Goal: Contribute content

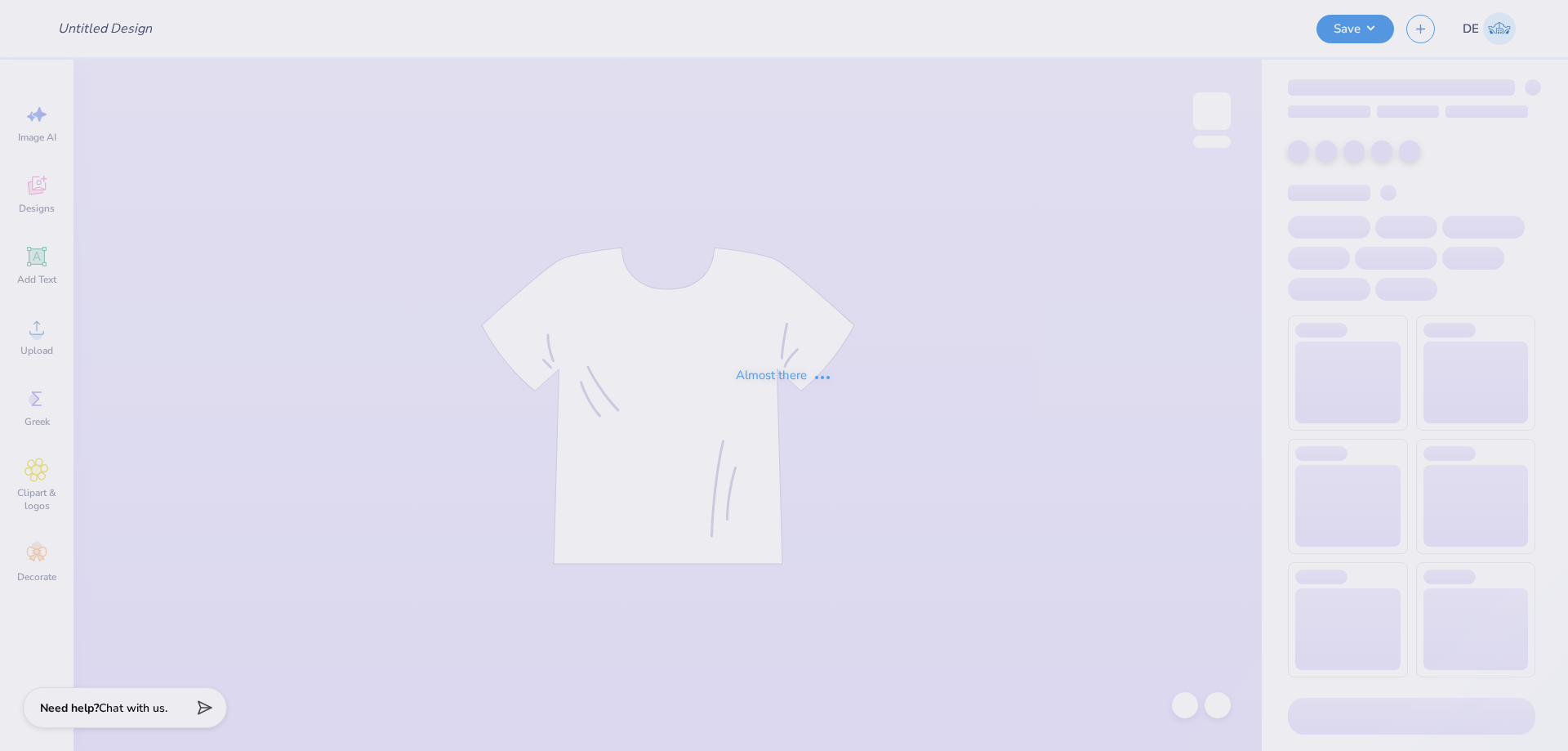
type input "[PERSON_NAME] : [PERSON_NAME][GEOGRAPHIC_DATA]"
type input "24"
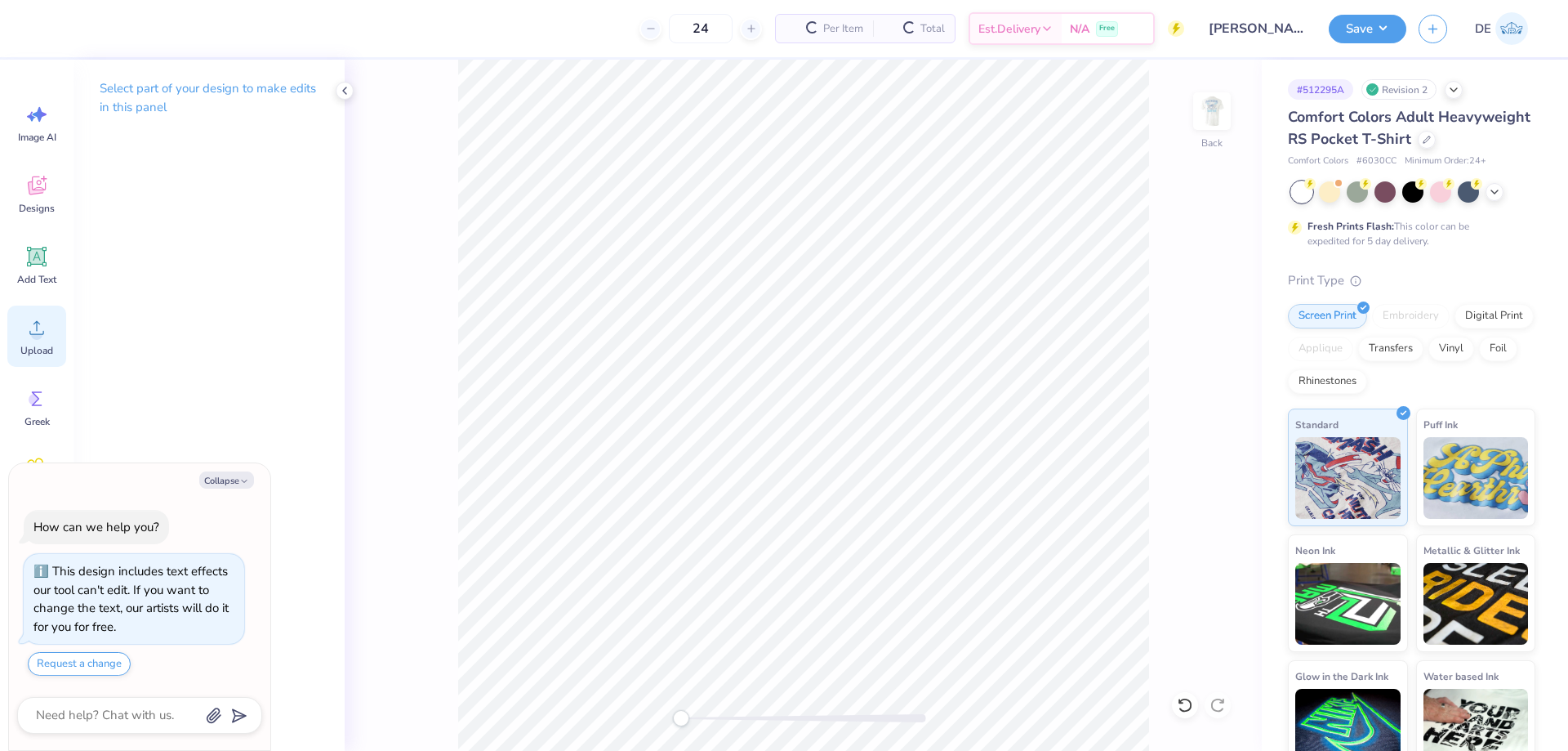
click at [38, 337] on circle at bounding box center [37, 334] width 12 height 12
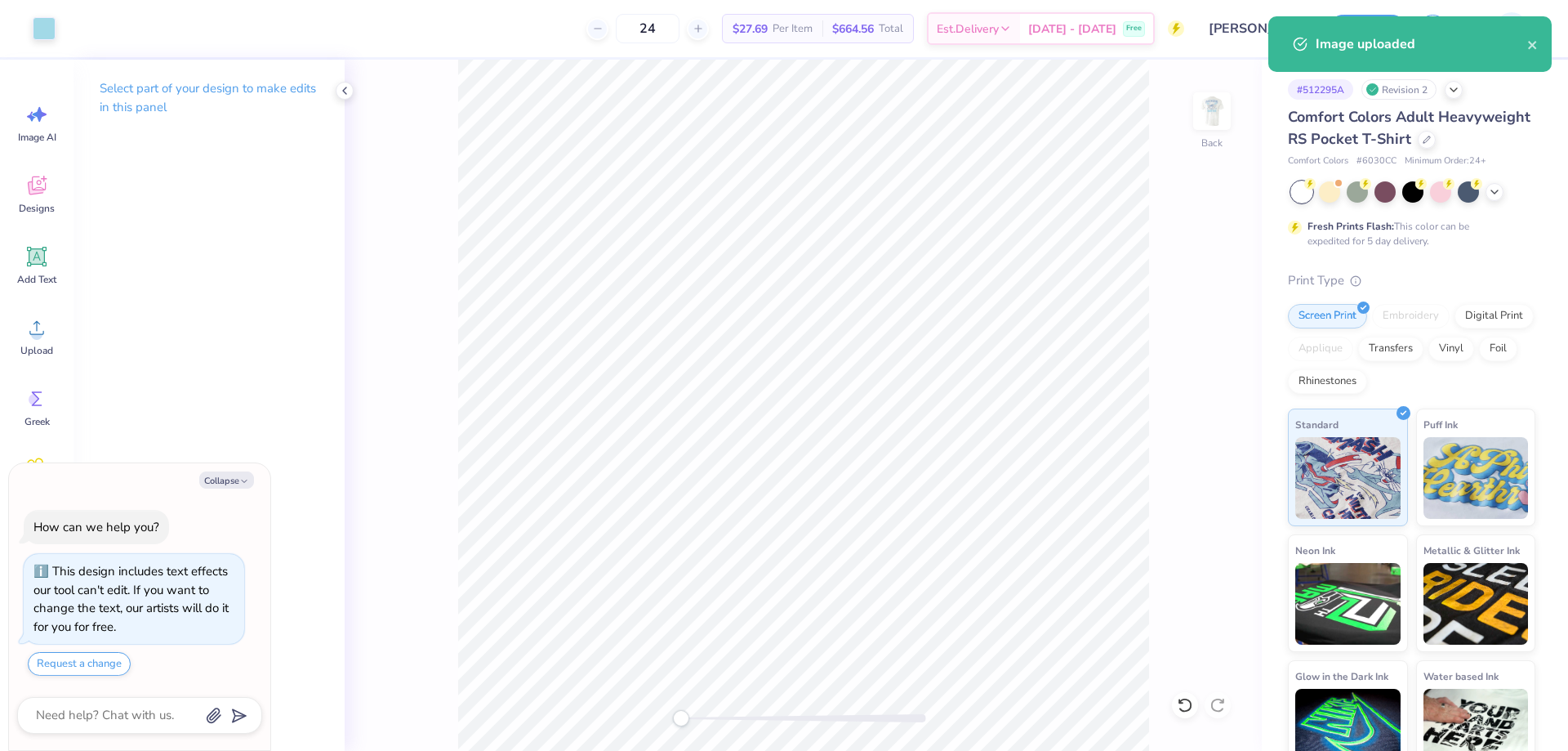
type textarea "x"
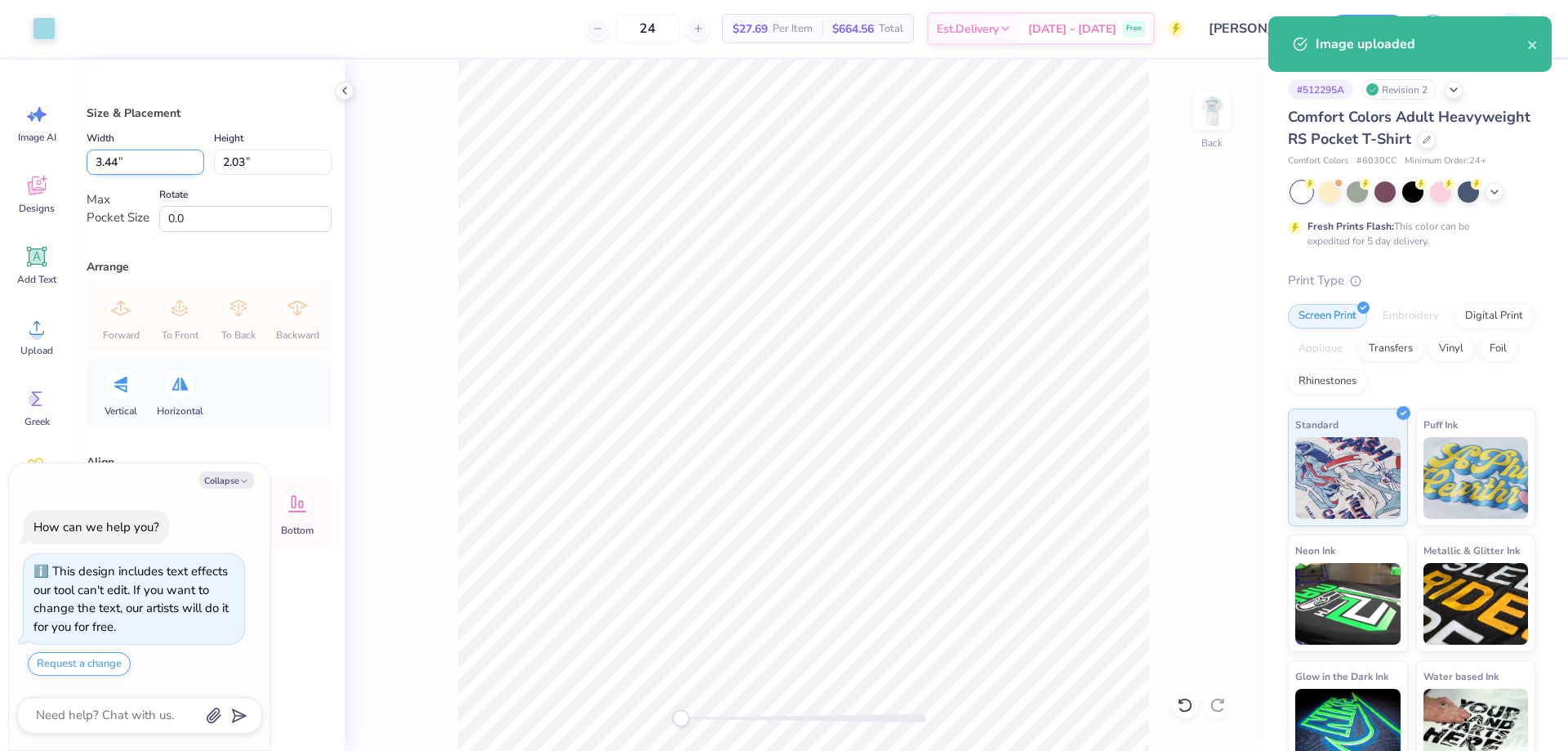
click at [150, 163] on input "3.44" at bounding box center [145, 162] width 118 height 26
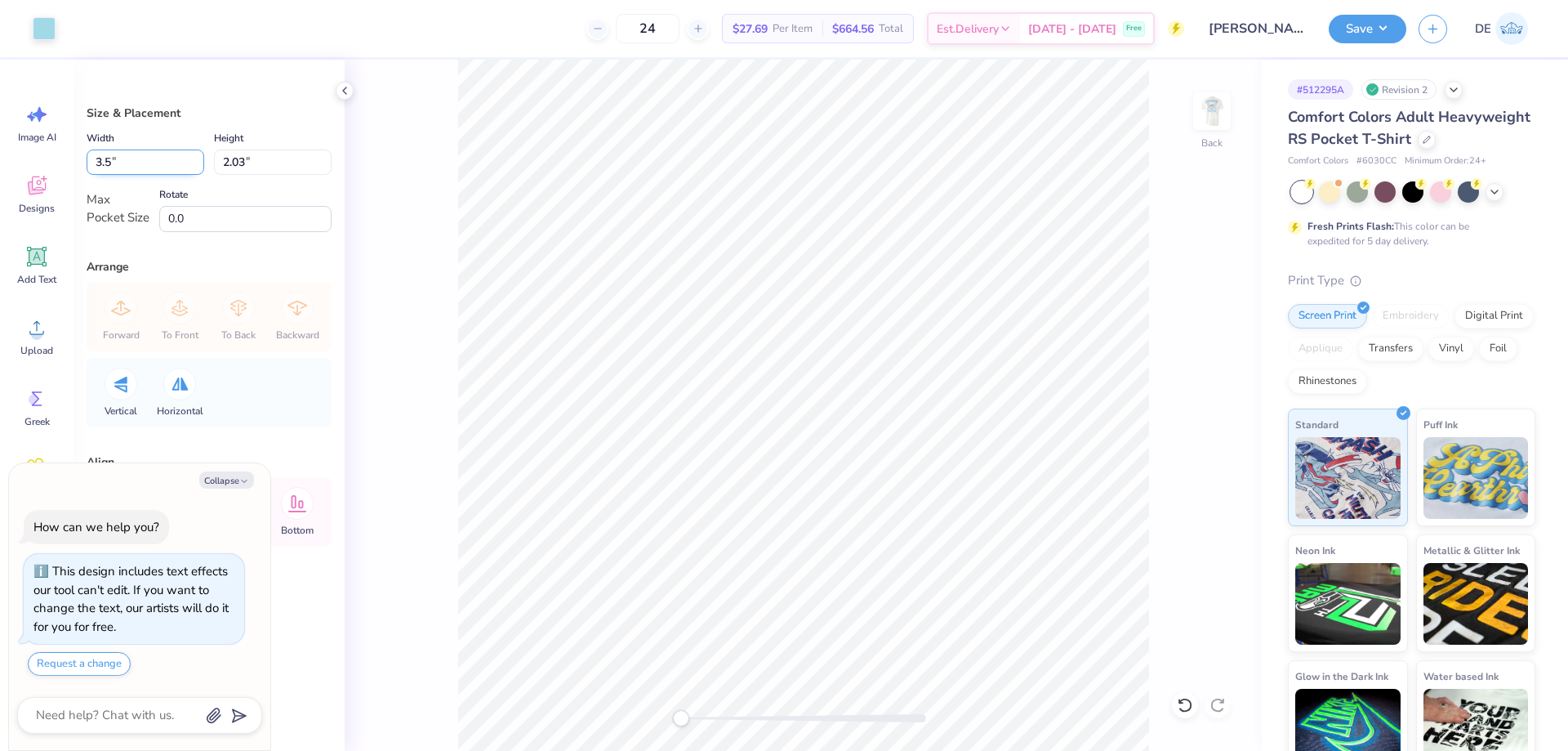
type input "3.5"
type textarea "x"
type input "3.50"
type input "2.06"
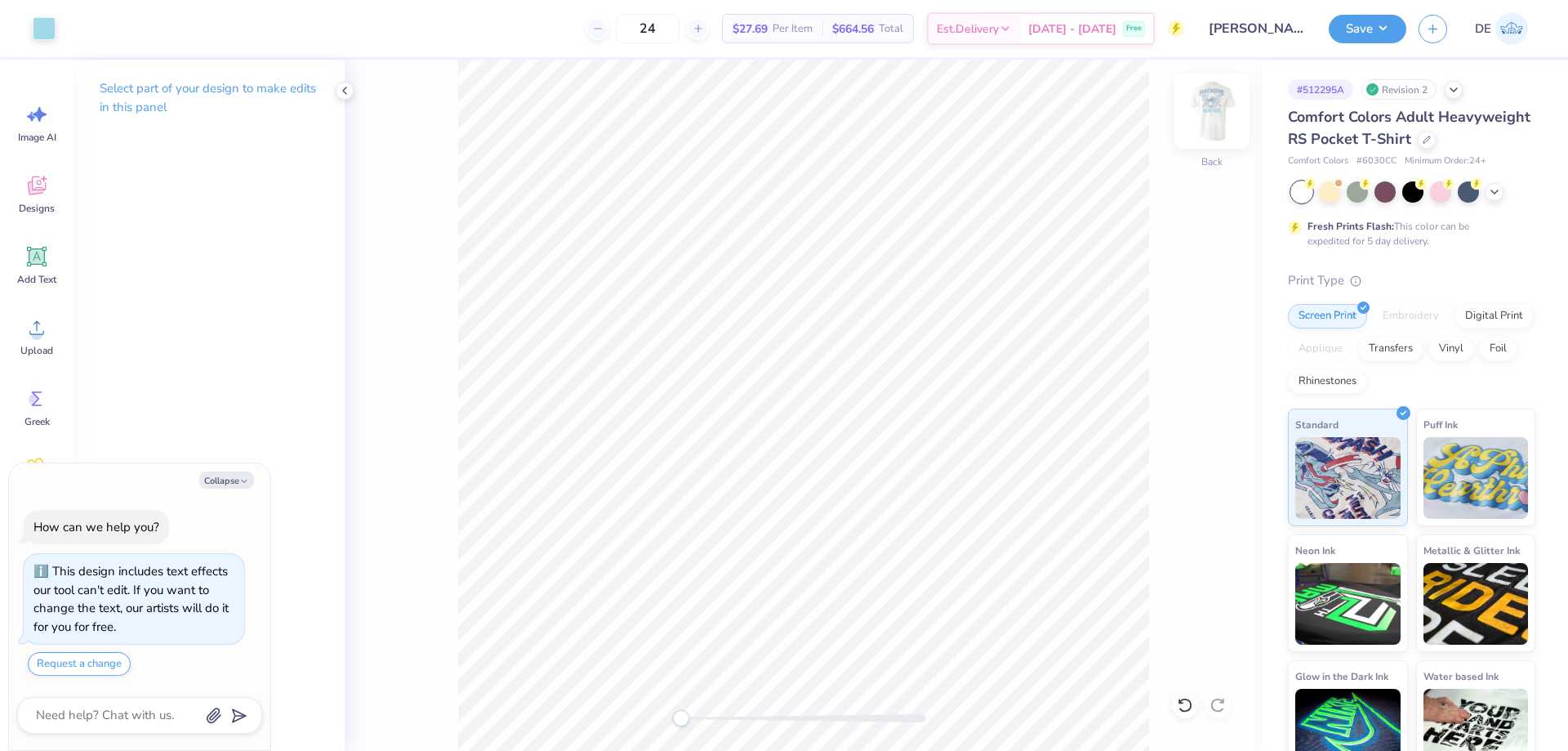
click at [1212, 109] on img at bounding box center [1212, 111] width 65 height 65
click at [52, 327] on div "Upload" at bounding box center [36, 336] width 59 height 61
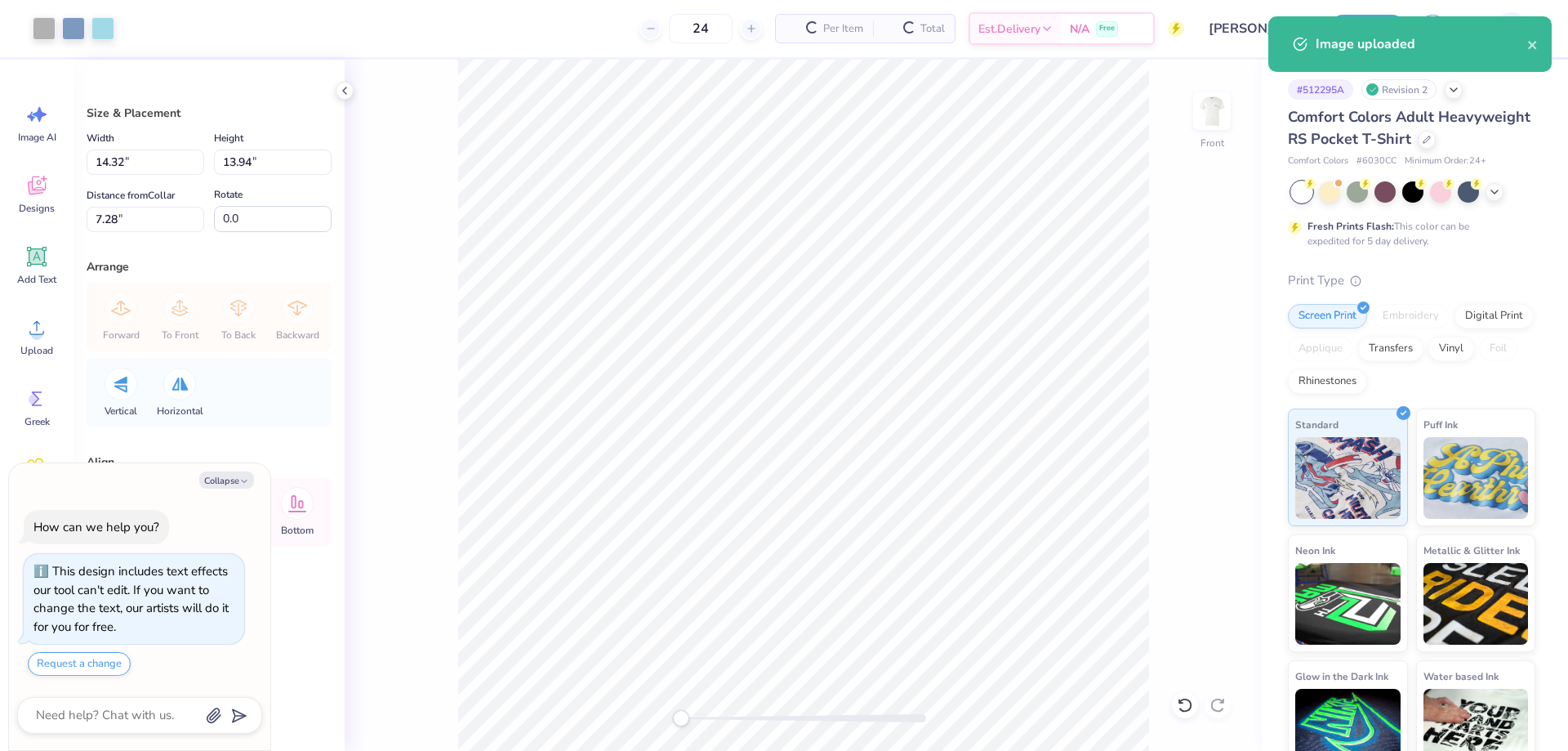
type textarea "x"
click at [146, 168] on input "14.32" at bounding box center [145, 162] width 118 height 26
click at [140, 168] on input "14.32" at bounding box center [145, 162] width 118 height 26
click at [140, 170] on input "14.32" at bounding box center [145, 162] width 118 height 26
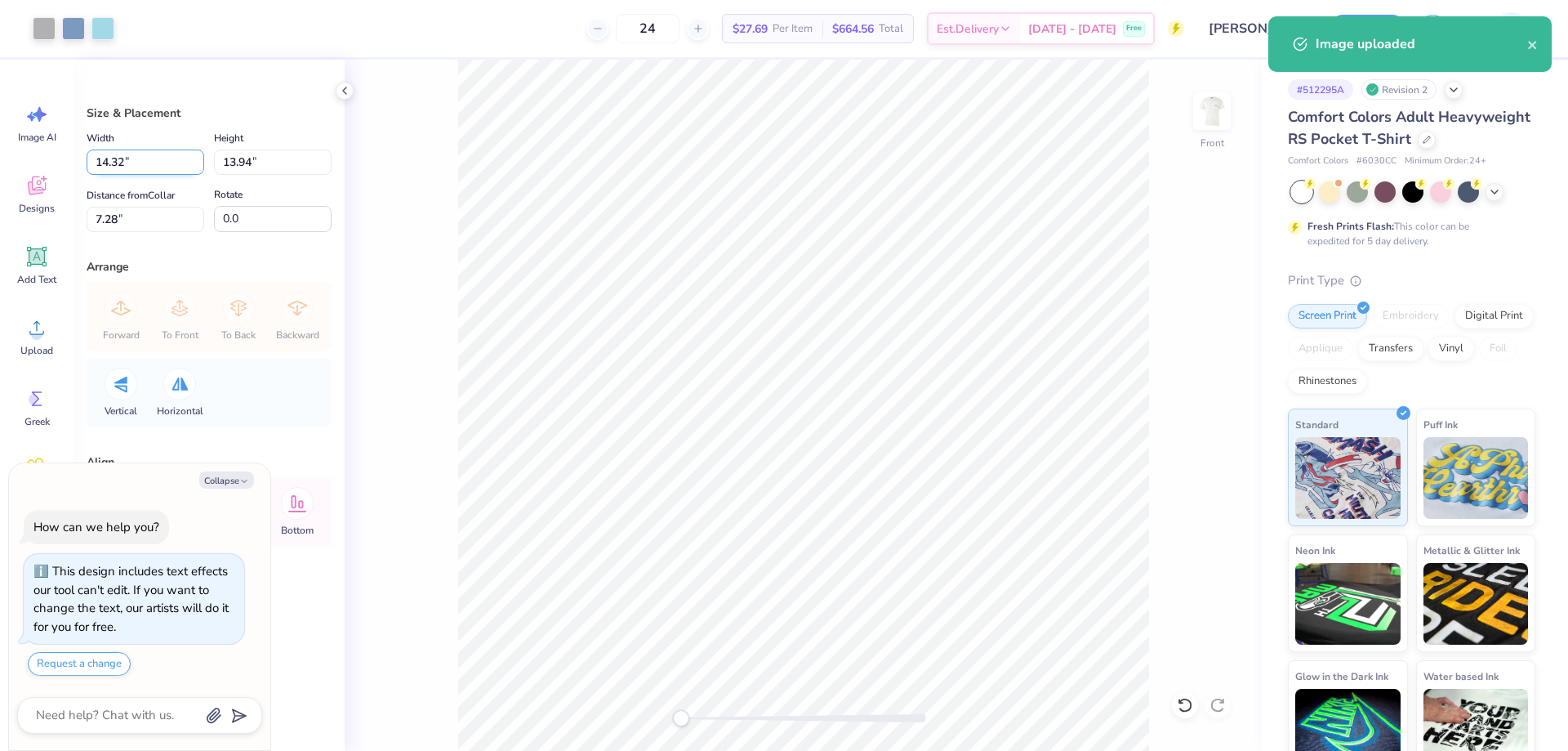
click at [140, 170] on input "14.32" at bounding box center [145, 162] width 118 height 26
type input "12"
type textarea "x"
type input "12.00"
type input "11.68"
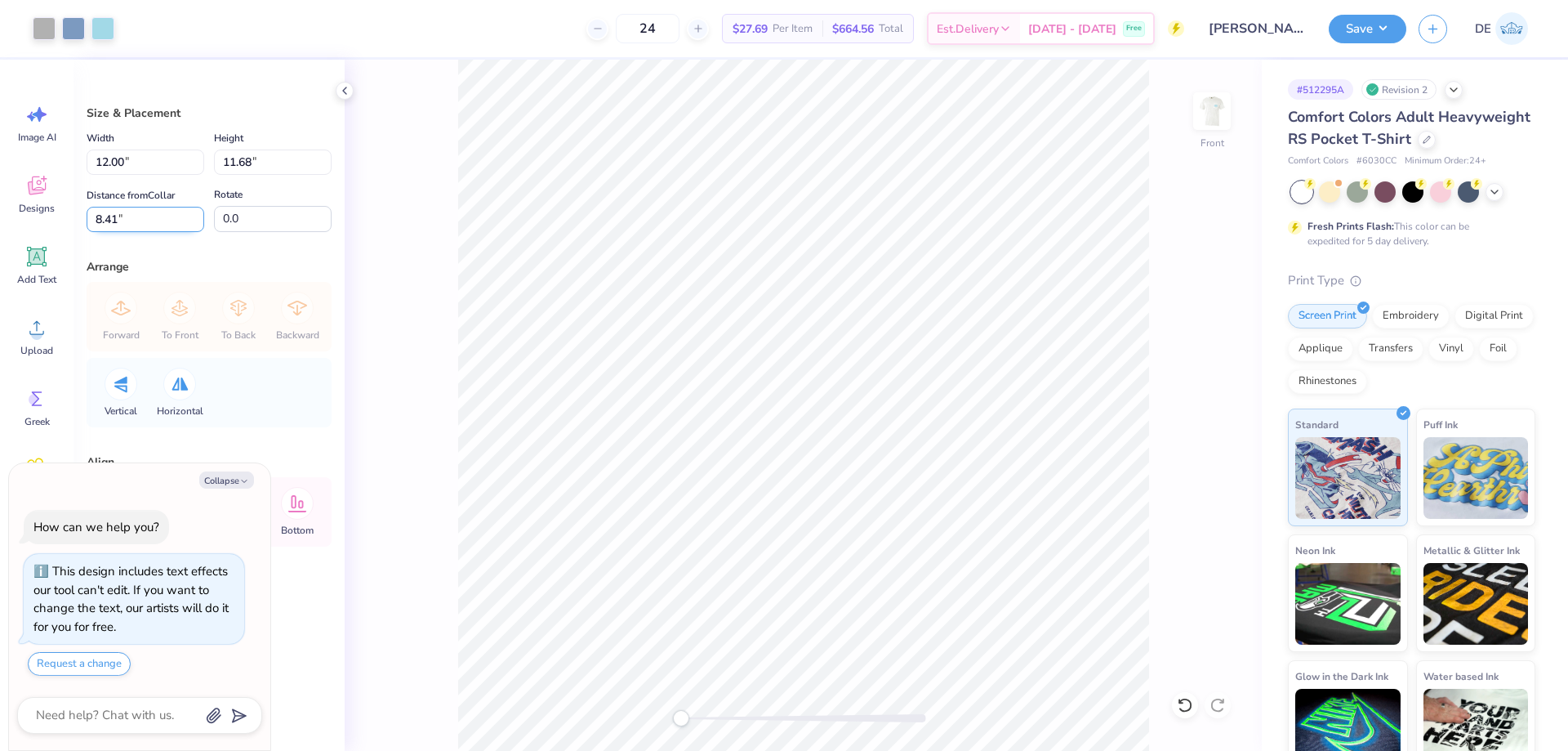
click at [142, 221] on input "8.41" at bounding box center [145, 220] width 118 height 26
type input "3"
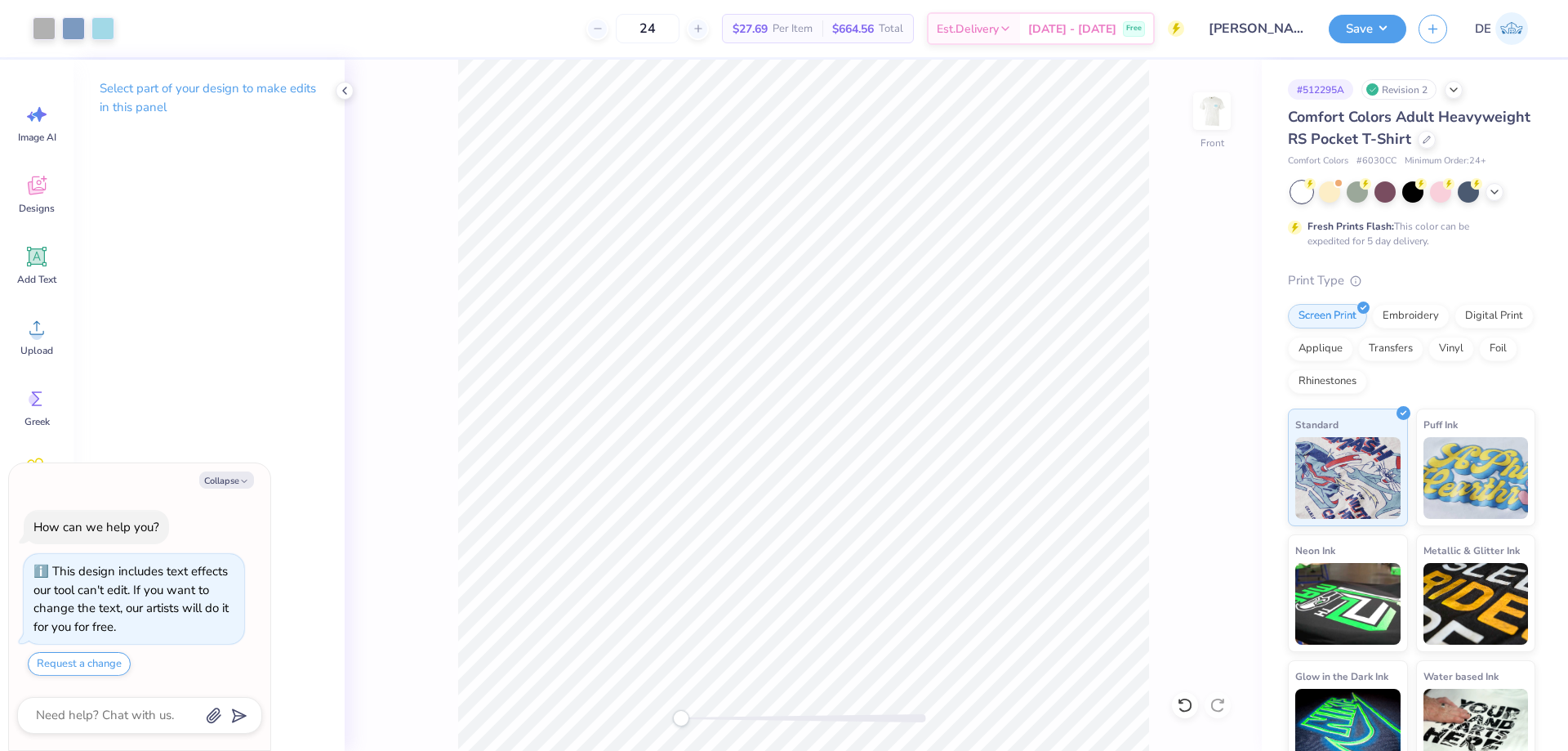
click at [1188, 125] on div "Front" at bounding box center [803, 405] width 917 height 692
click at [1198, 106] on img at bounding box center [1212, 111] width 65 height 65
click at [1358, 32] on button "Save" at bounding box center [1368, 26] width 78 height 29
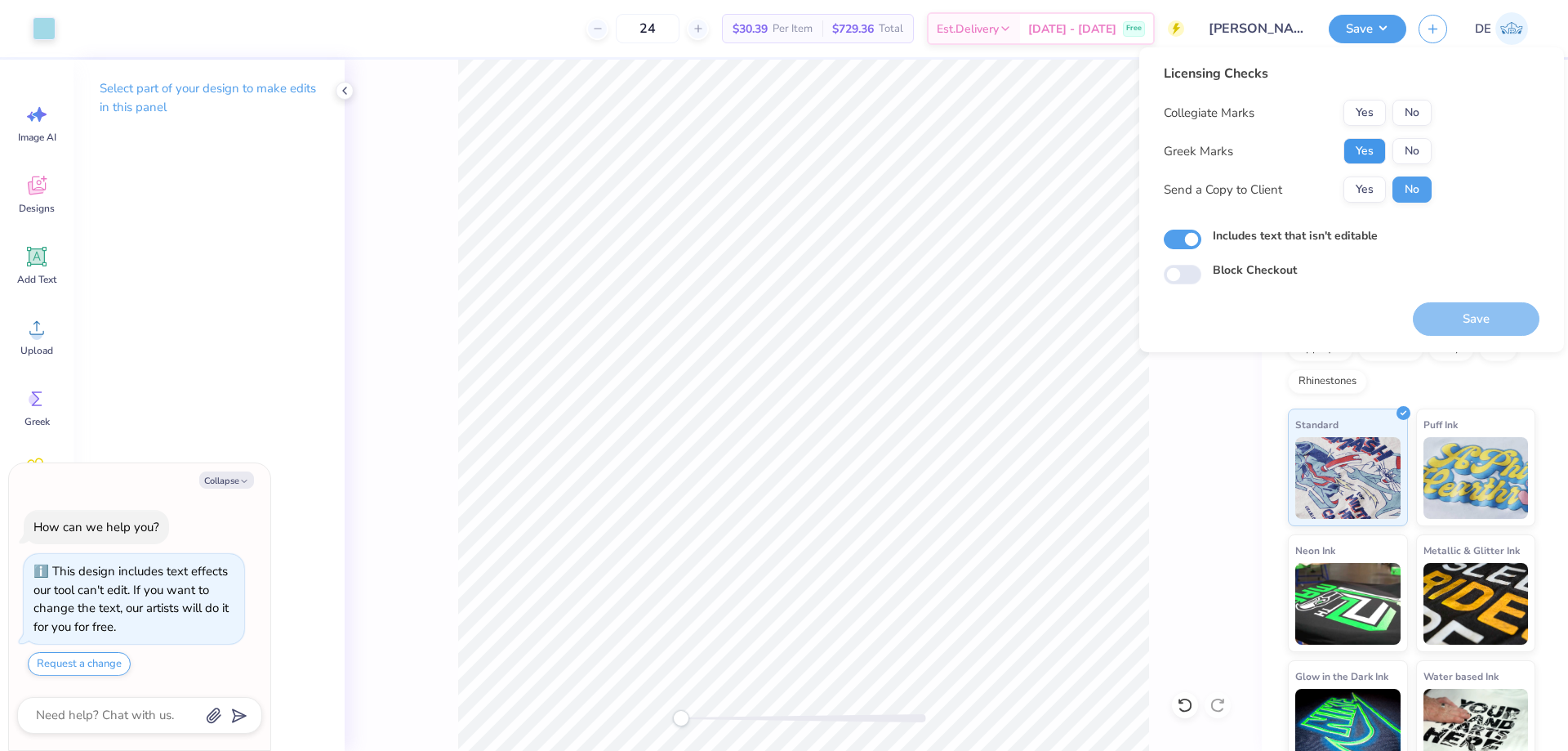
click at [1368, 151] on button "Yes" at bounding box center [1364, 151] width 42 height 26
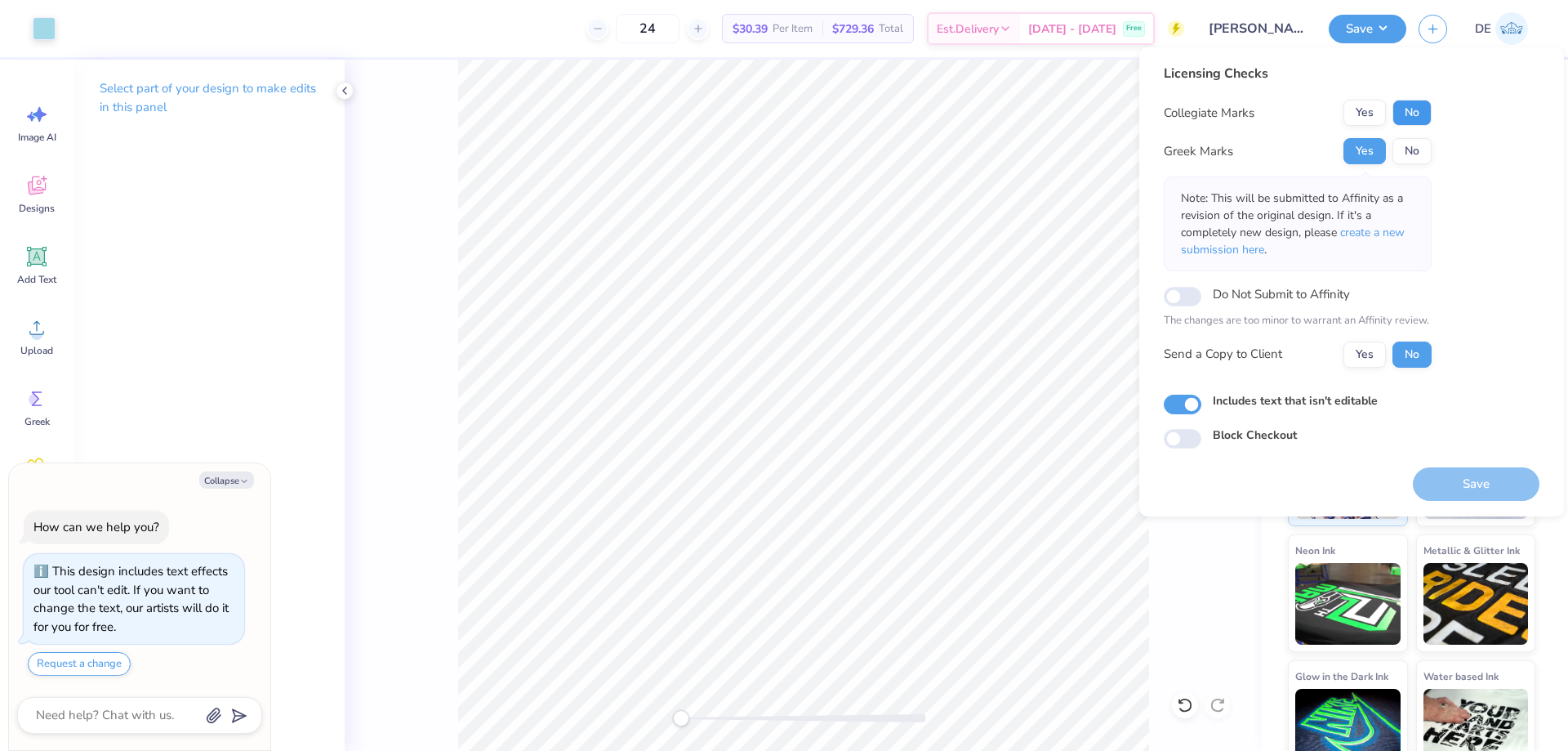
click at [1408, 104] on button "No" at bounding box center [1412, 113] width 40 height 26
click at [1431, 481] on button "Save" at bounding box center [1476, 484] width 126 height 34
type textarea "x"
